Goal: Book appointment/travel/reservation

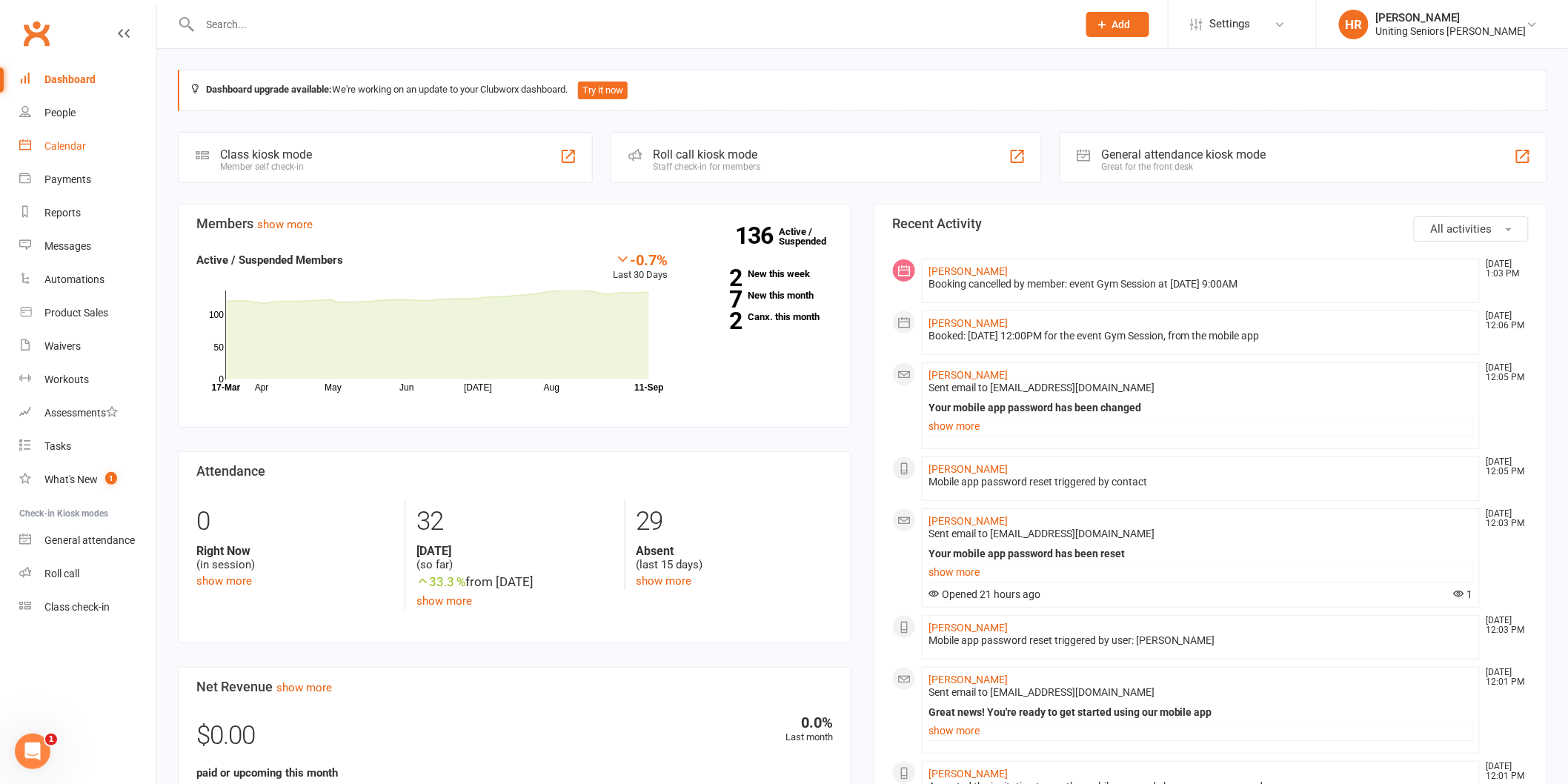
click at [55, 142] on div "Calendar" at bounding box center [65, 146] width 42 height 12
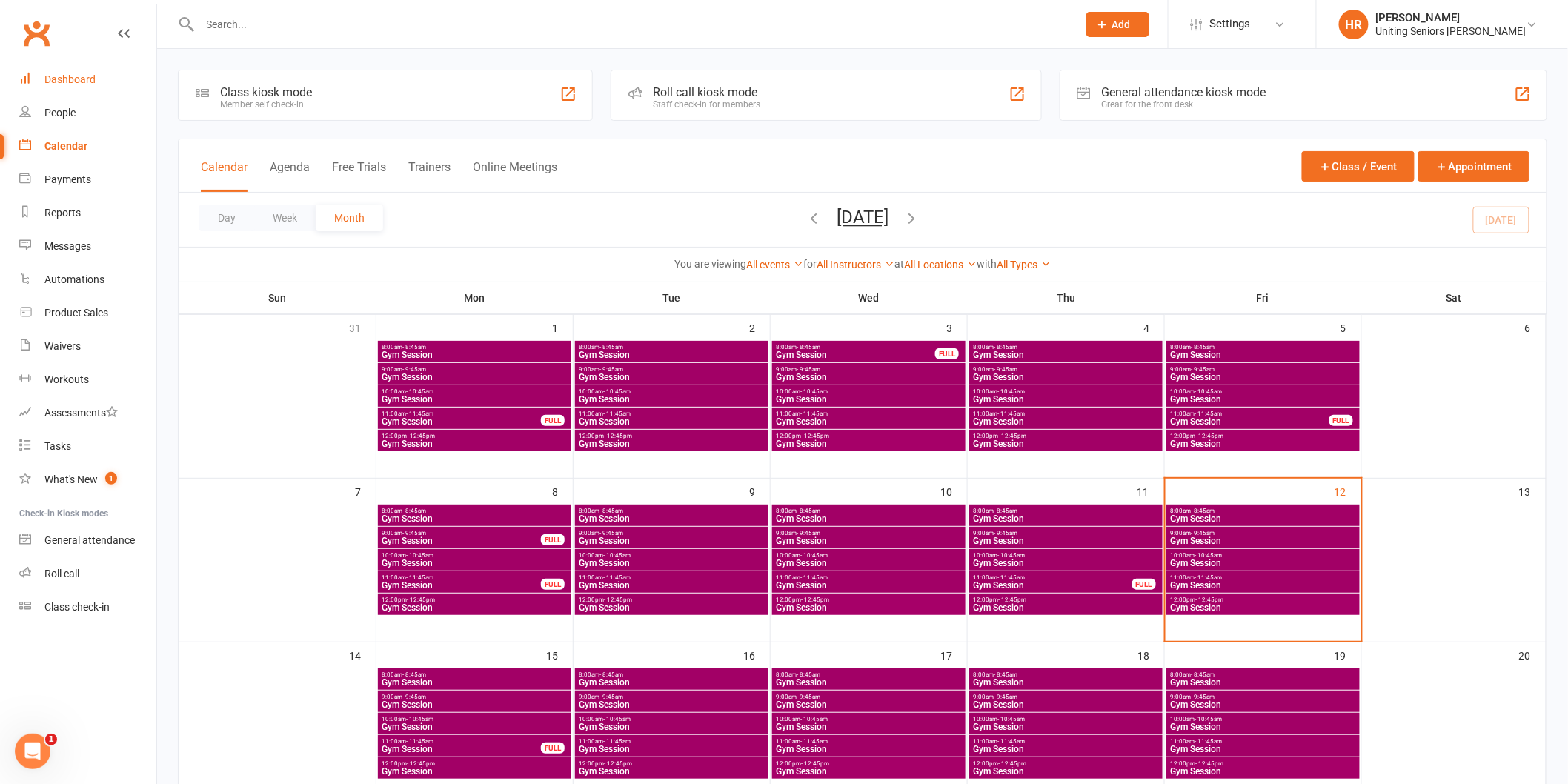
click at [58, 80] on div "Dashboard" at bounding box center [69, 80] width 51 height 12
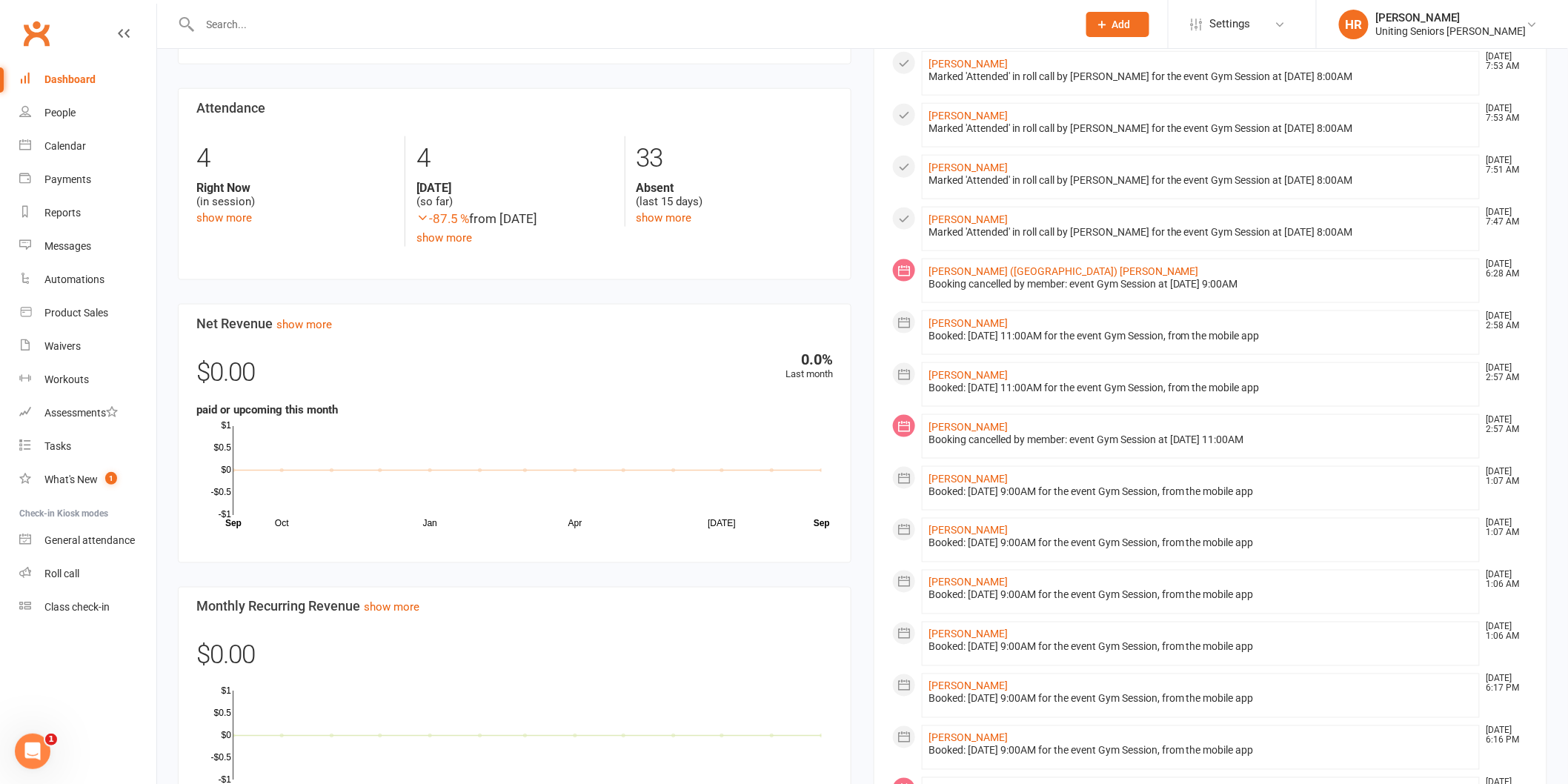
scroll to position [741, 0]
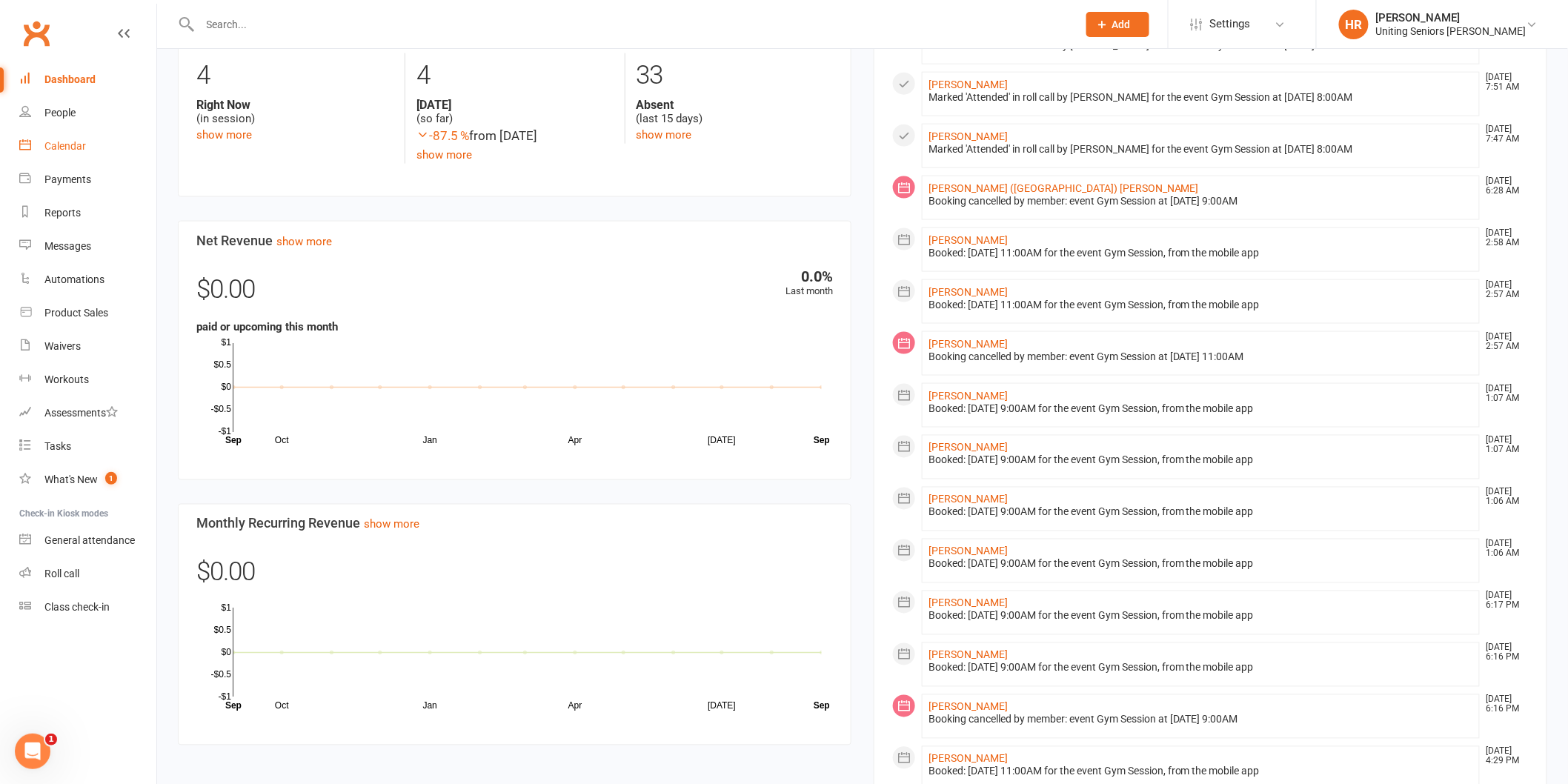
click at [67, 144] on div "Calendar" at bounding box center [65, 146] width 42 height 12
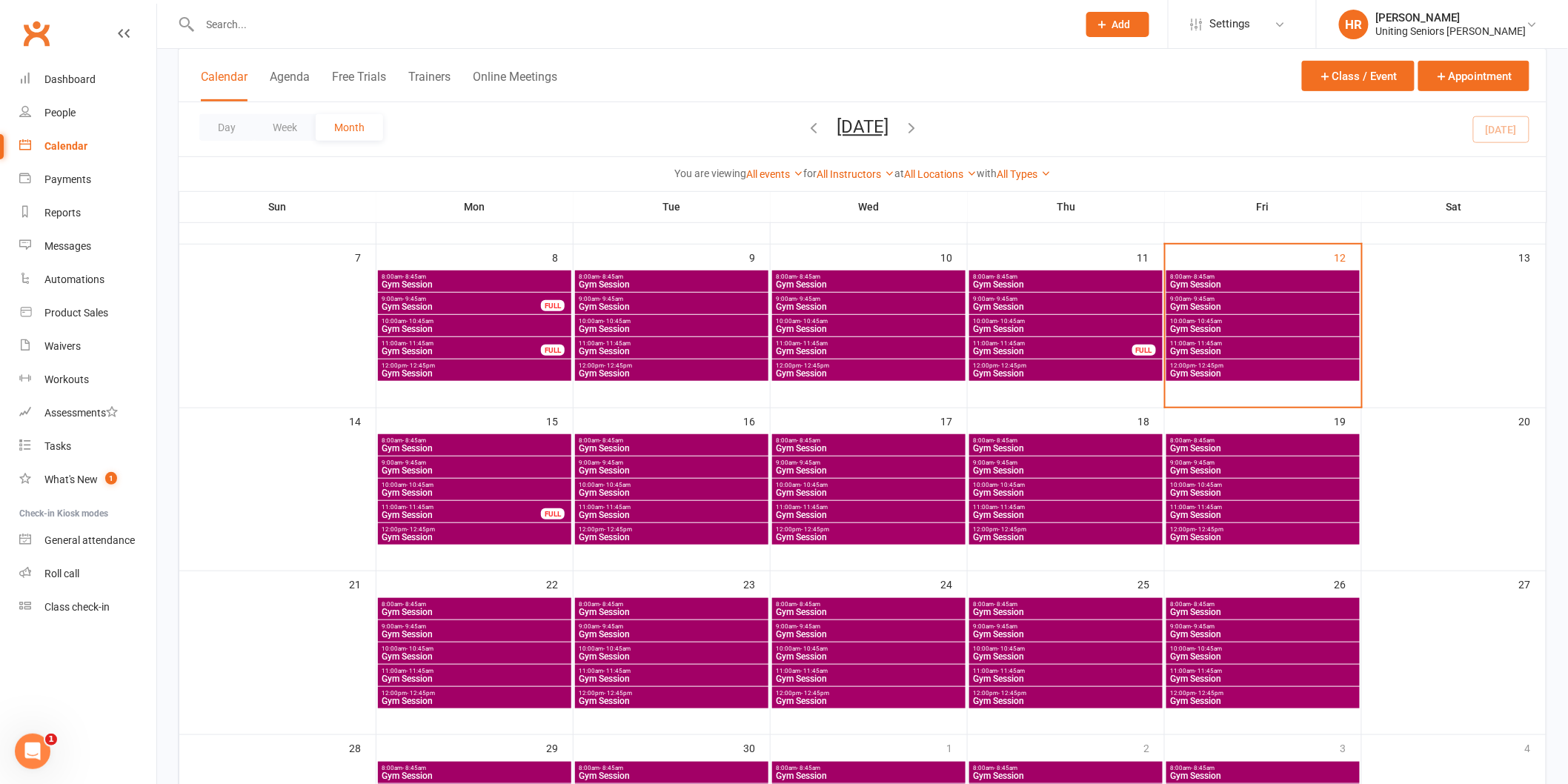
scroll to position [261, 0]
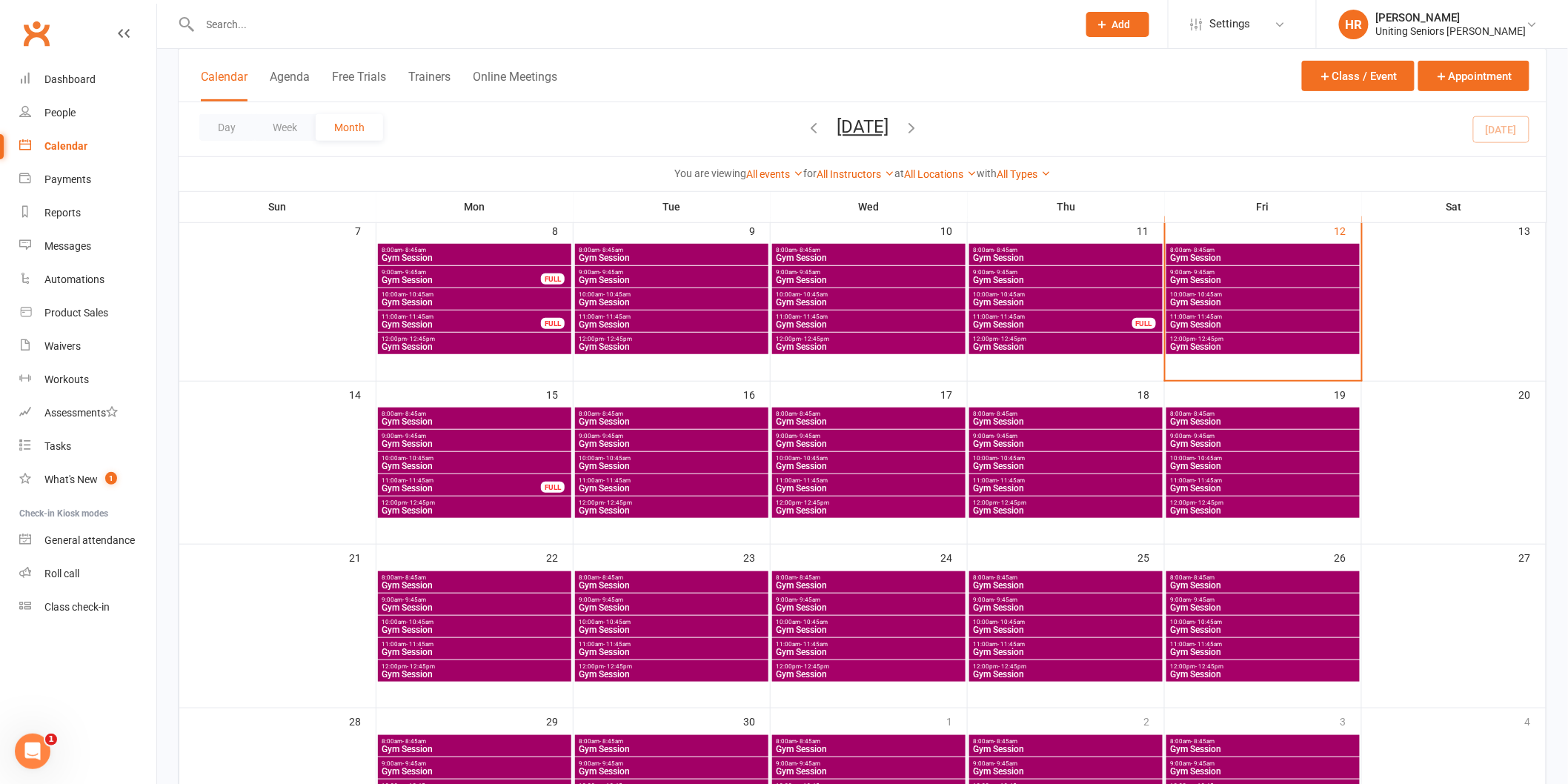
click at [270, 18] on input "text" at bounding box center [631, 24] width 871 height 21
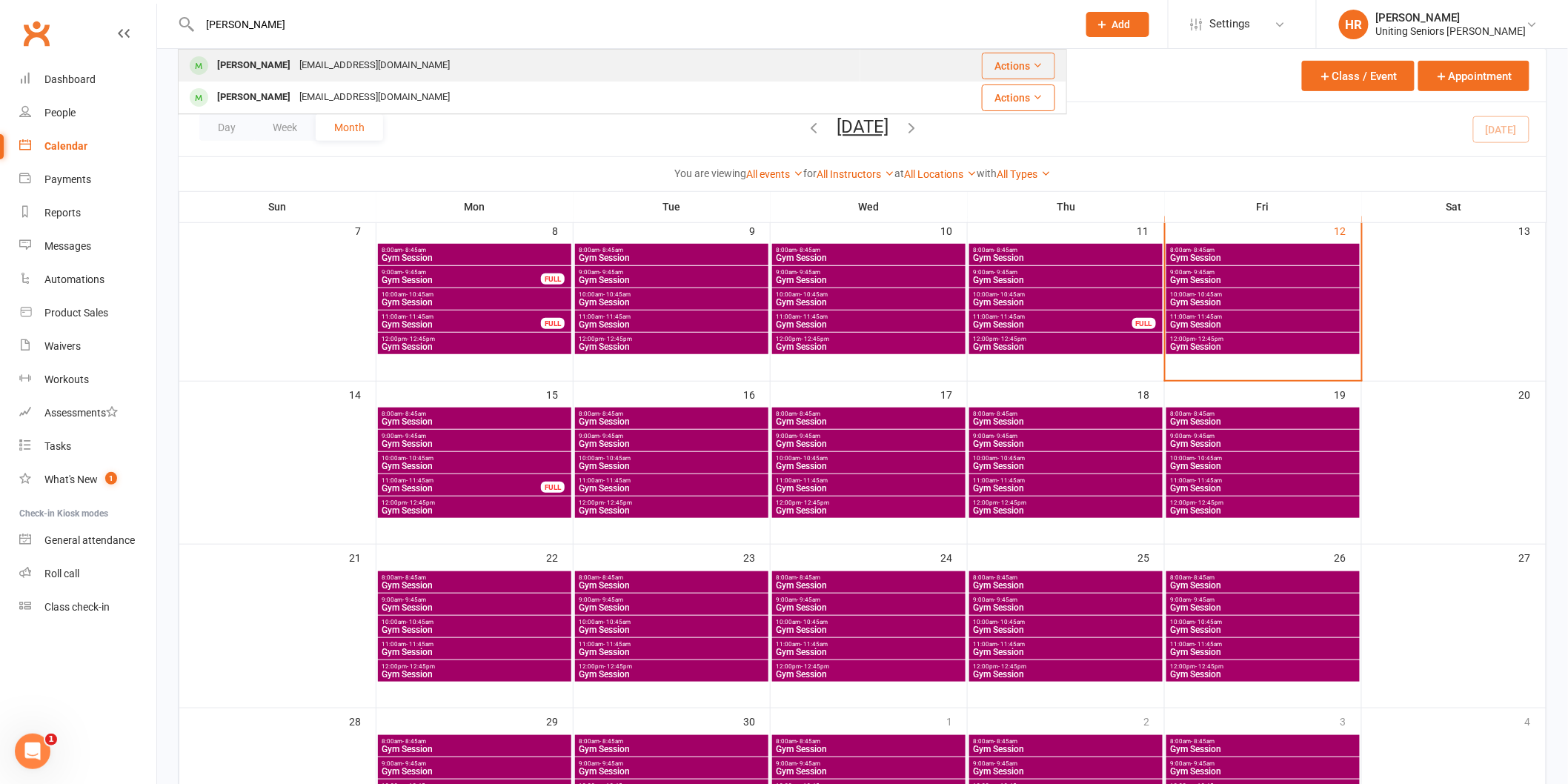
type input "[PERSON_NAME]"
click at [324, 68] on div "[EMAIL_ADDRESS][DOMAIN_NAME]" at bounding box center [374, 65] width 159 height 22
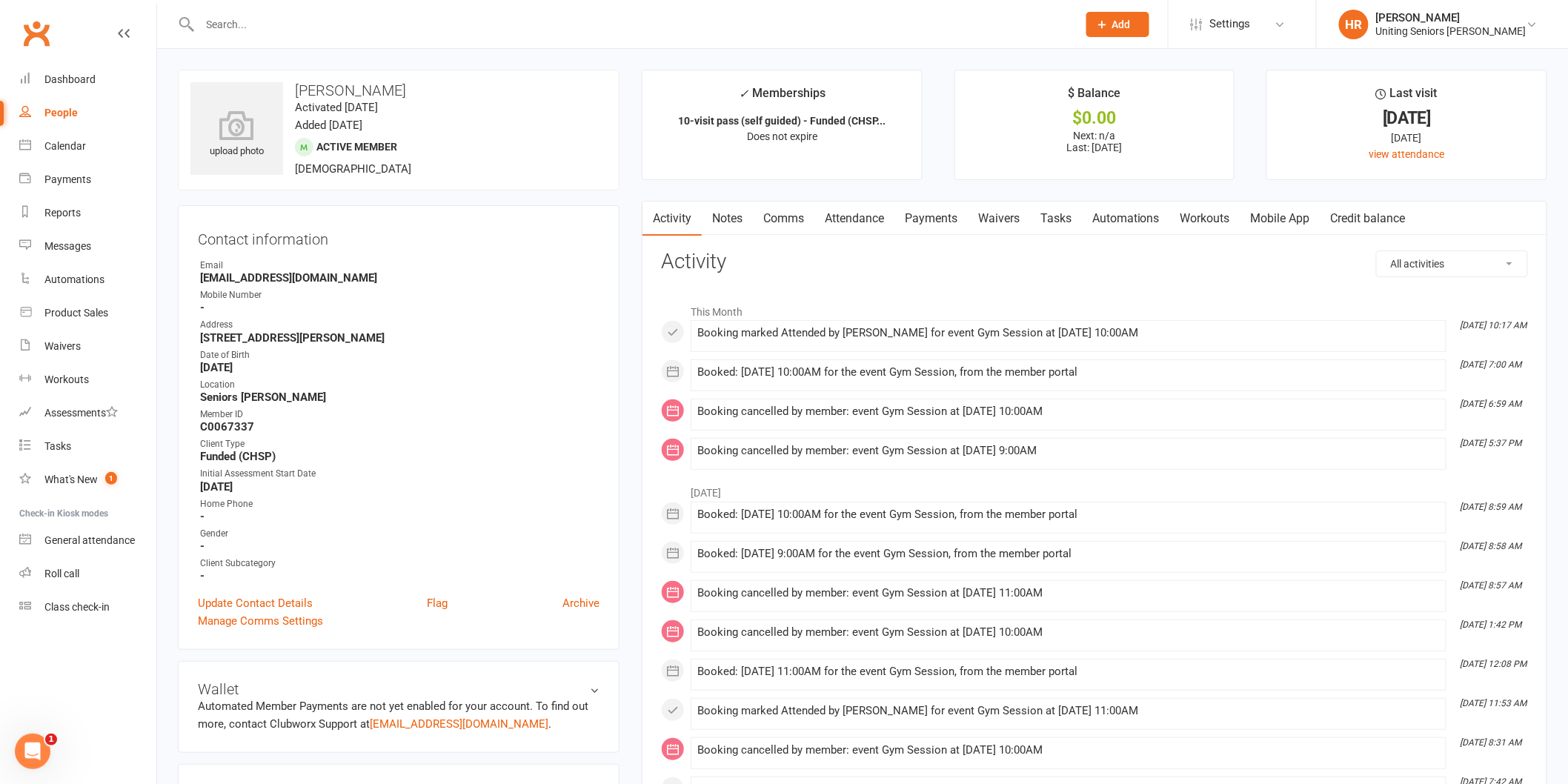
click at [1286, 218] on link "Mobile App" at bounding box center [1280, 219] width 80 height 34
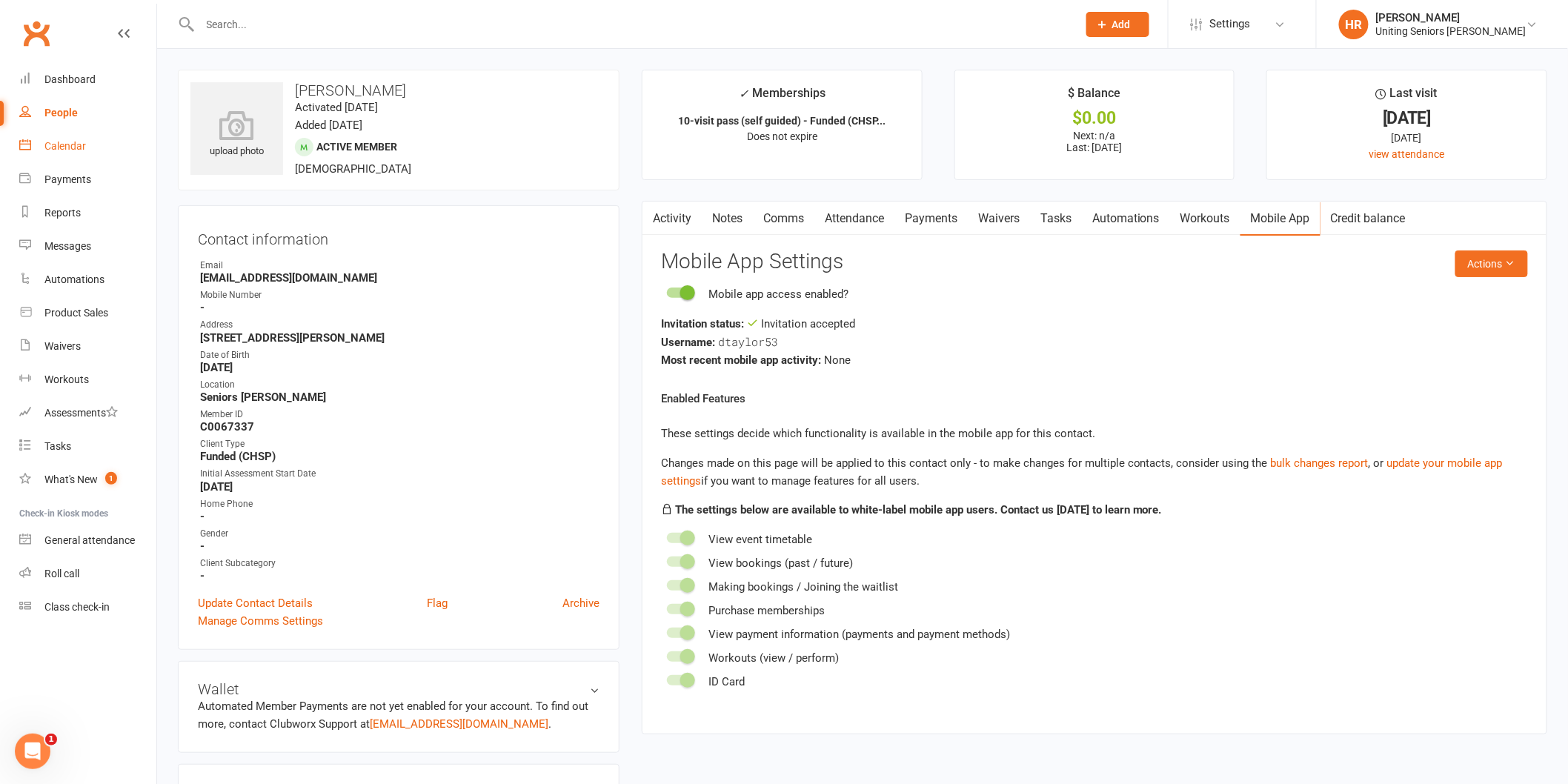
click at [83, 152] on link "Calendar" at bounding box center [88, 147] width 137 height 34
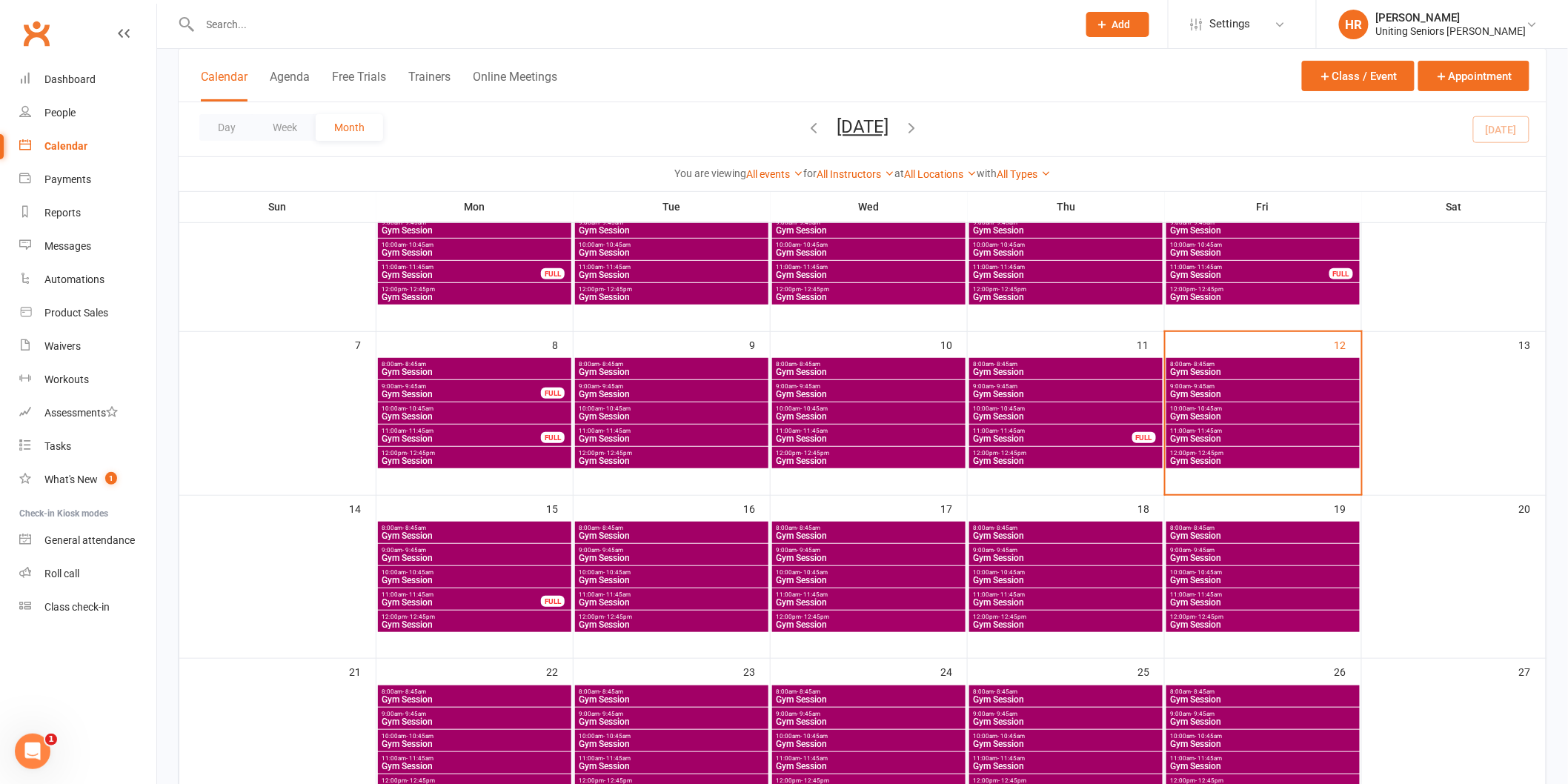
scroll to position [148, 0]
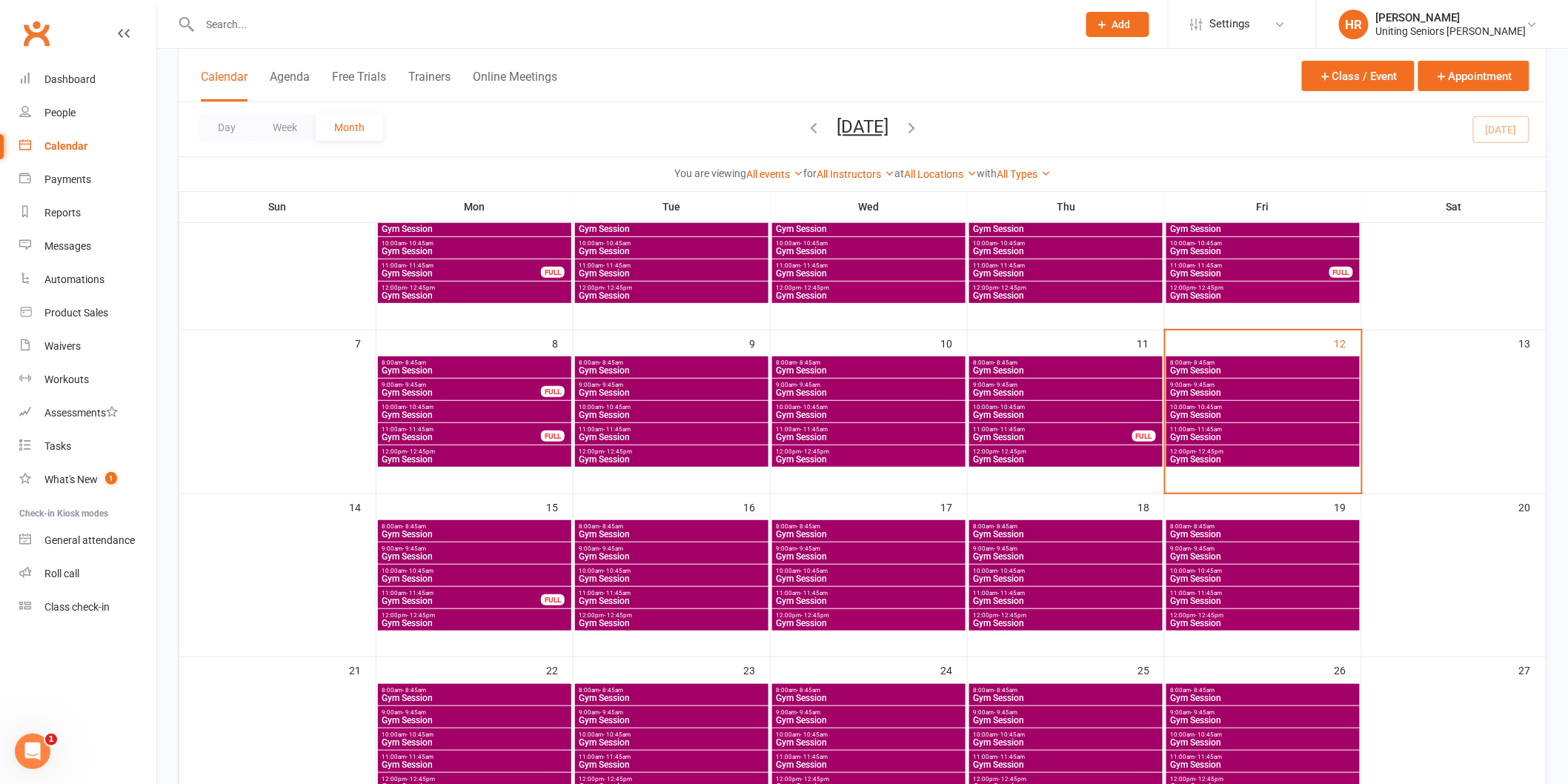
click at [666, 577] on span "Gym Session" at bounding box center [671, 579] width 188 height 9
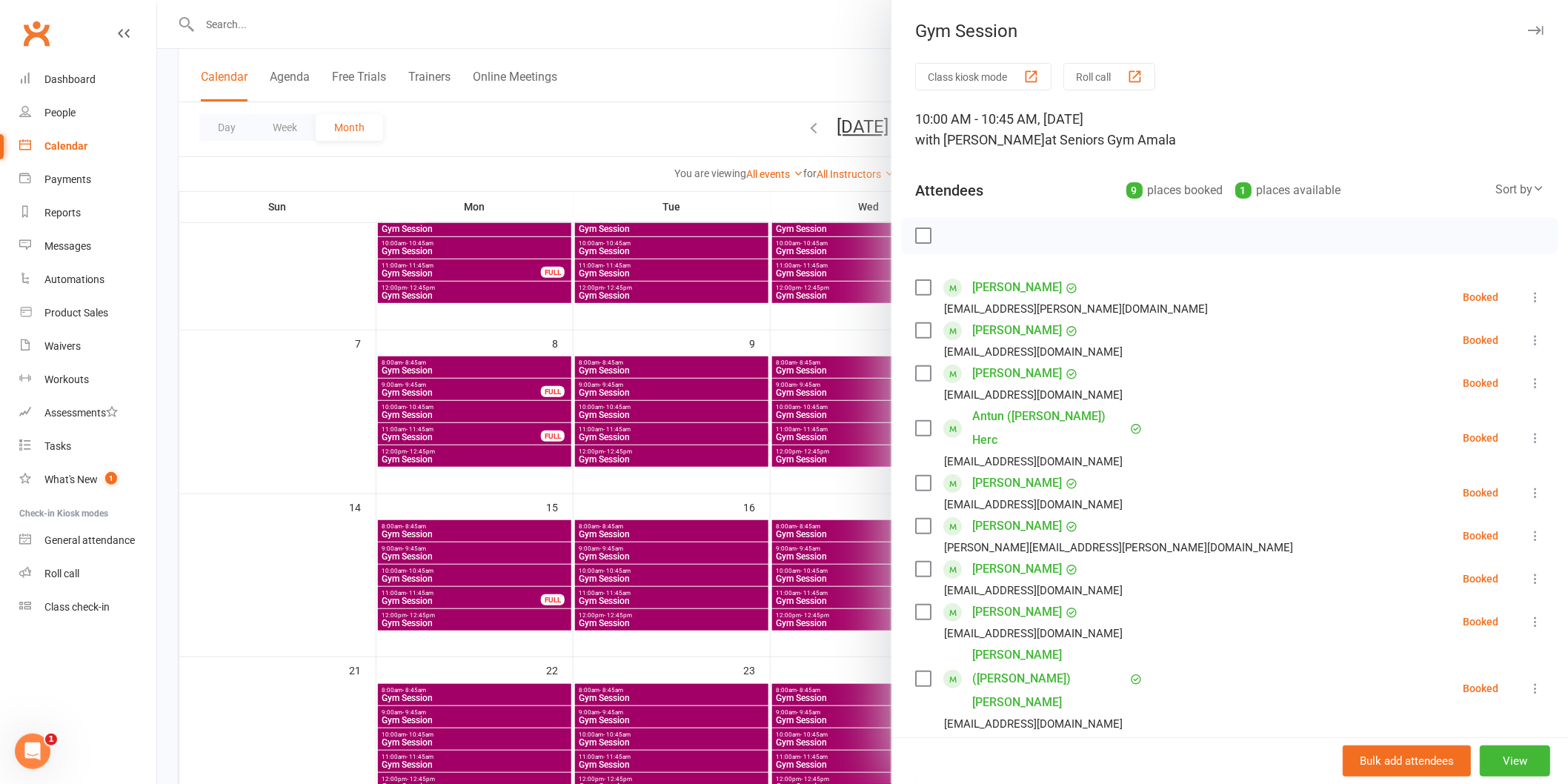
click at [1033, 759] on input "search" at bounding box center [1229, 774] width 629 height 31
type input "tayl"
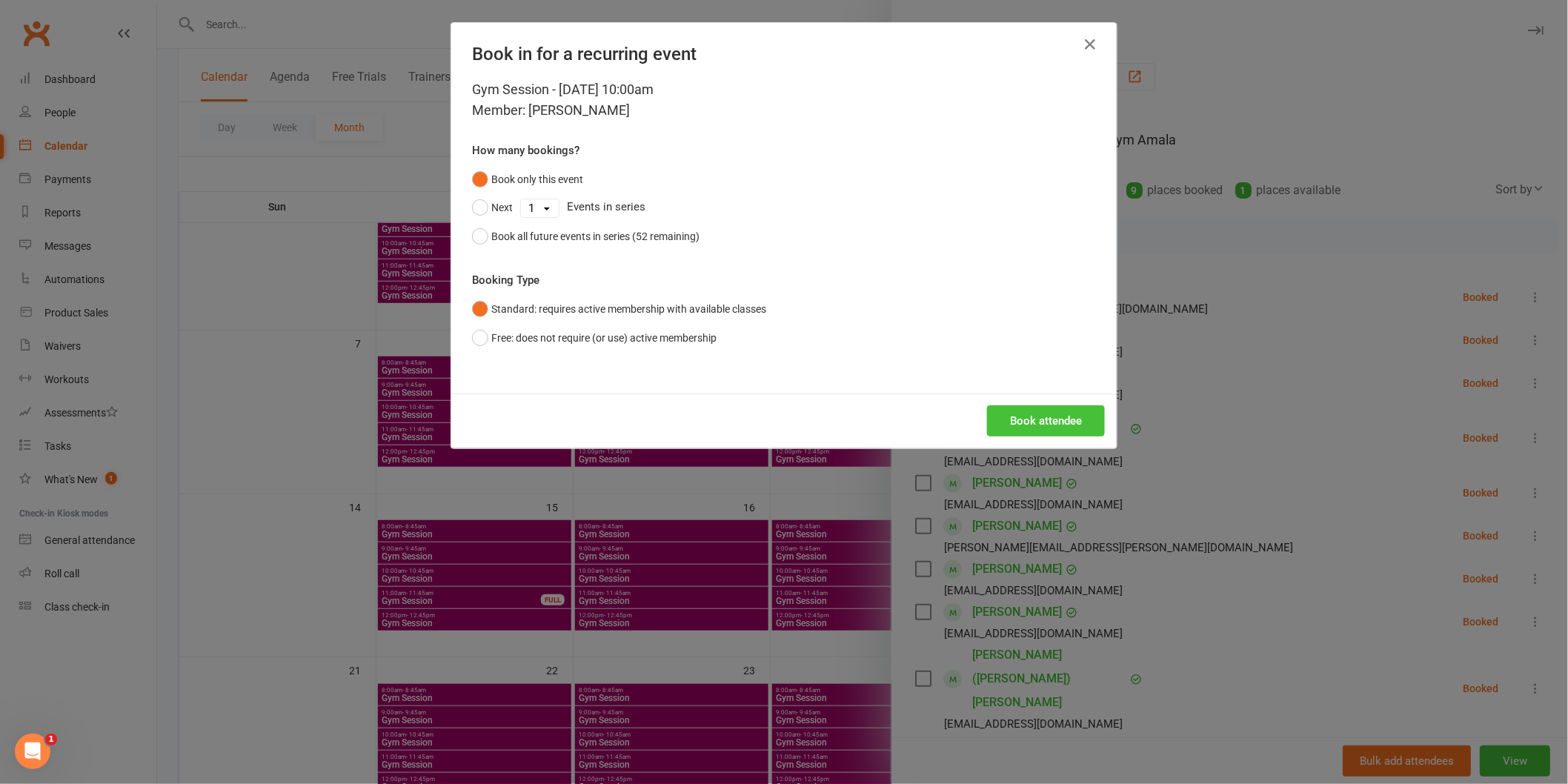
click at [1054, 429] on button "Book attendee" at bounding box center [1046, 420] width 118 height 31
